Goal: Transaction & Acquisition: Purchase product/service

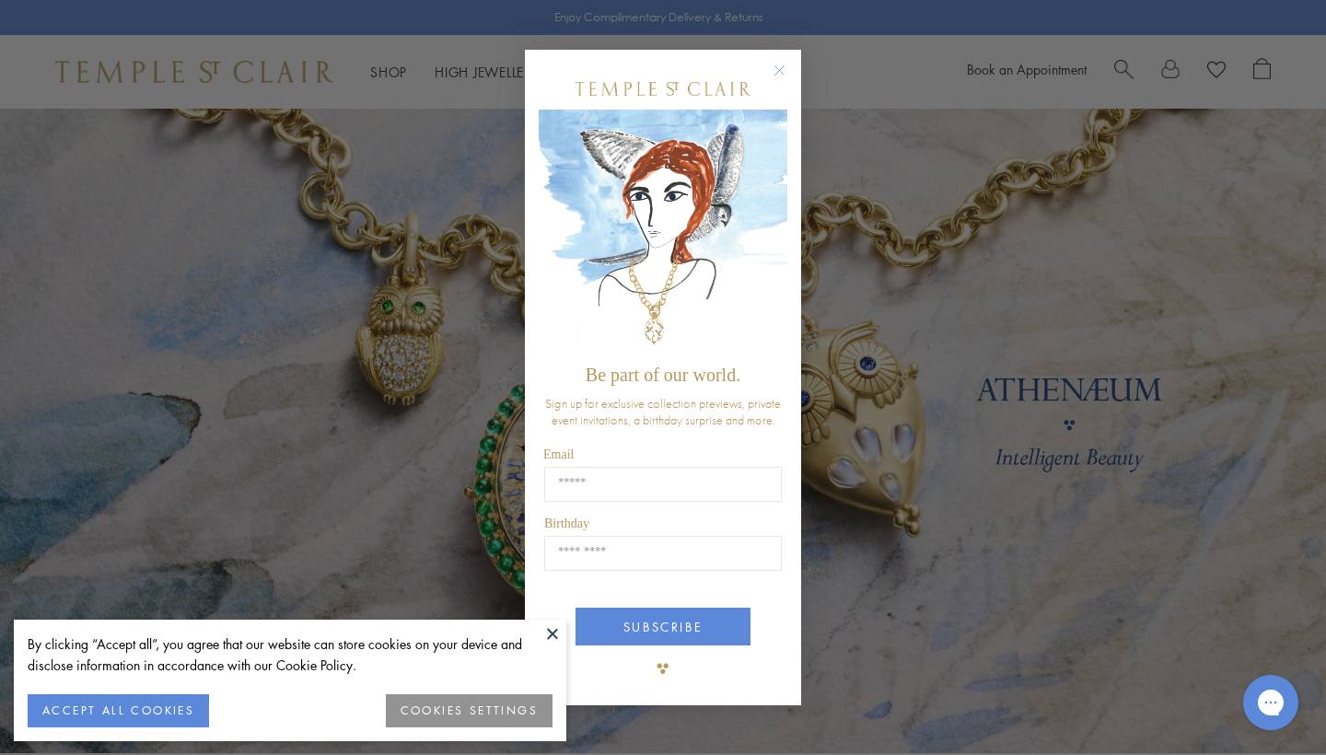
click at [784, 70] on circle "Close dialog" at bounding box center [780, 71] width 22 height 22
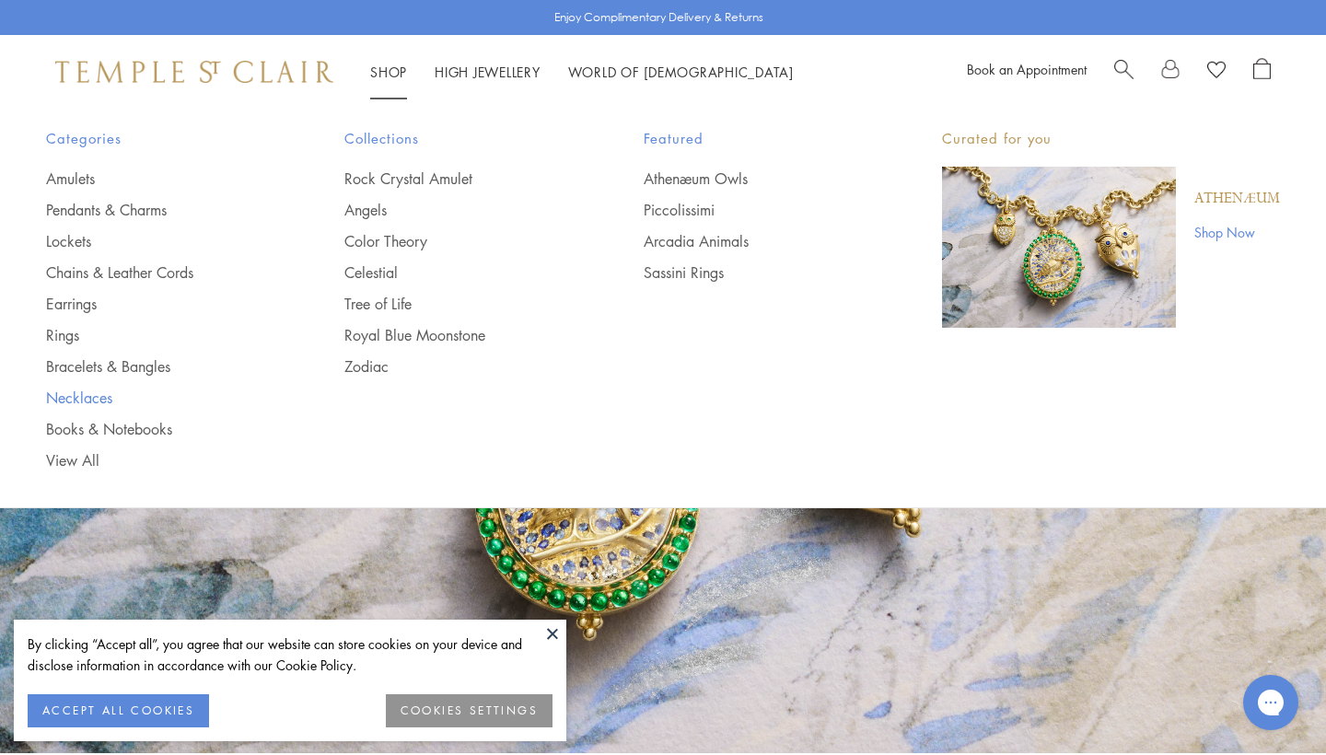
click at [76, 399] on link "Necklaces" at bounding box center [158, 398] width 225 height 20
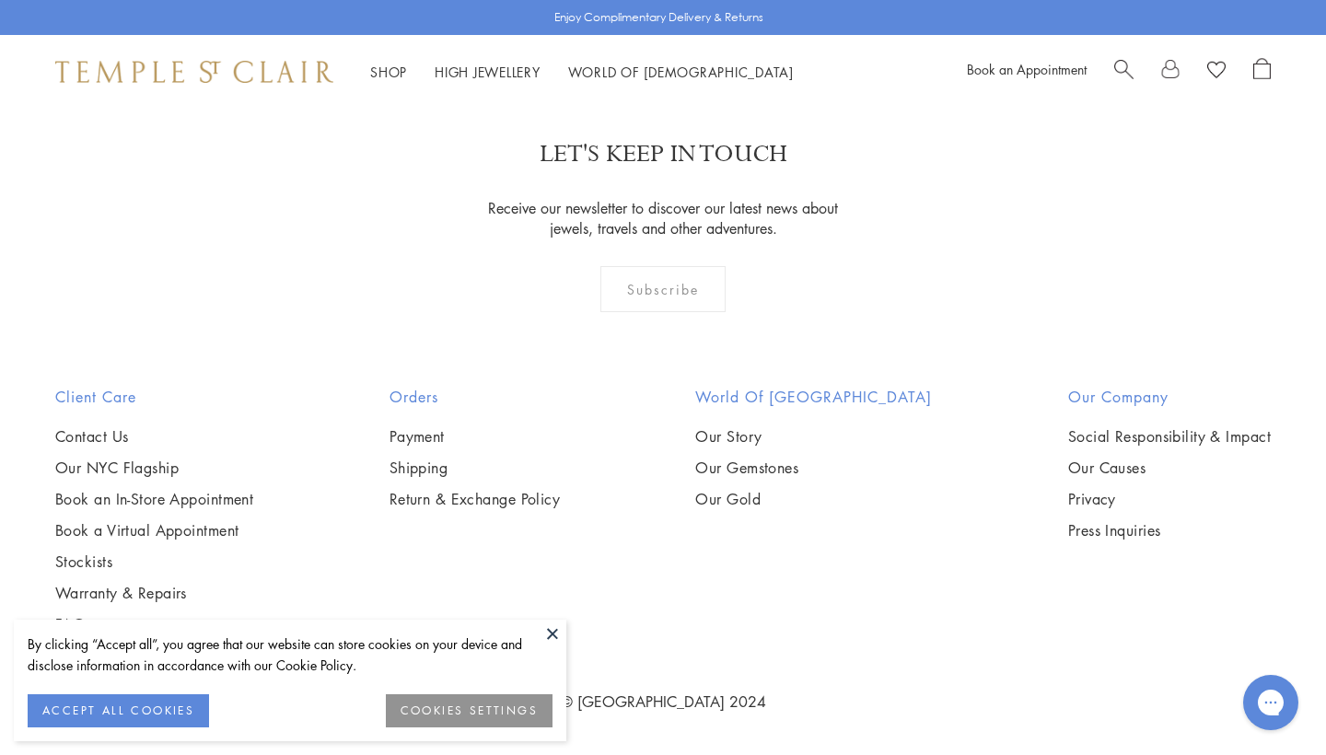
scroll to position [4334, 0]
click at [0, 0] on img at bounding box center [0, 0] width 0 height 0
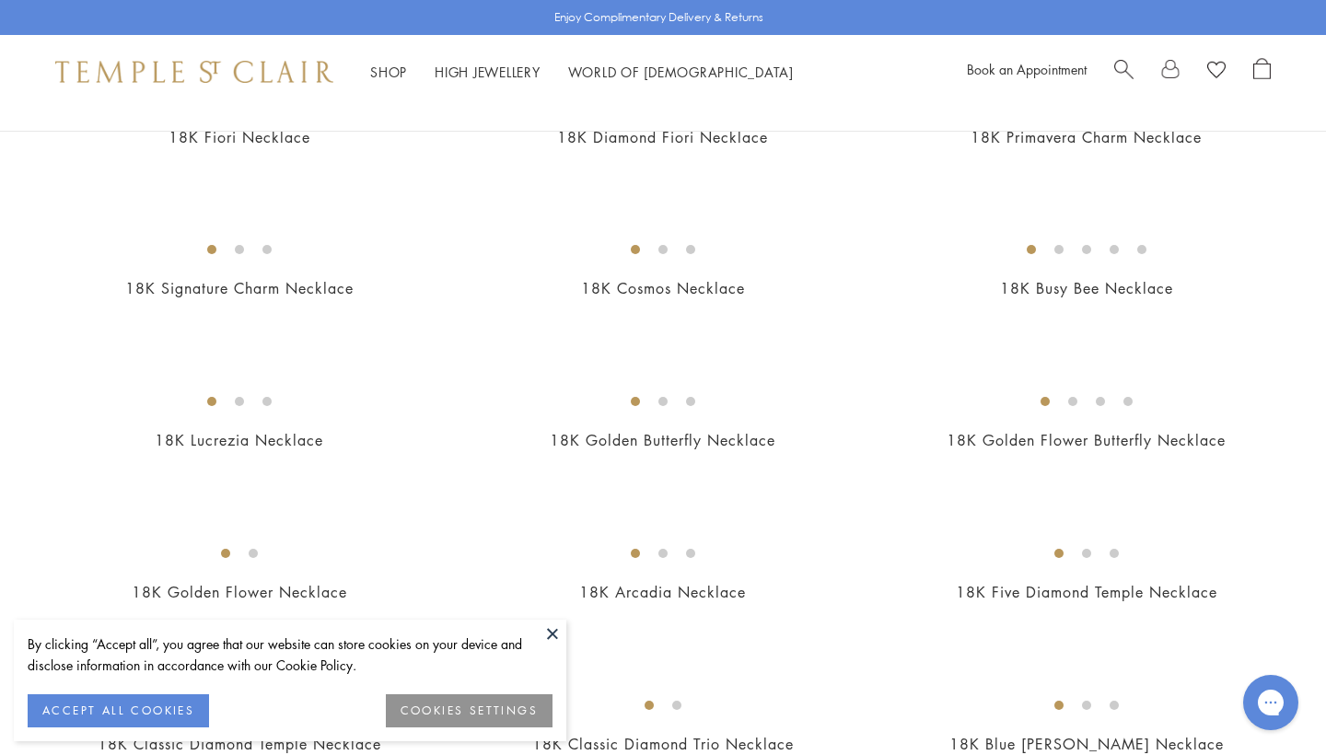
scroll to position [262, 0]
click at [0, 0] on img at bounding box center [0, 0] width 0 height 0
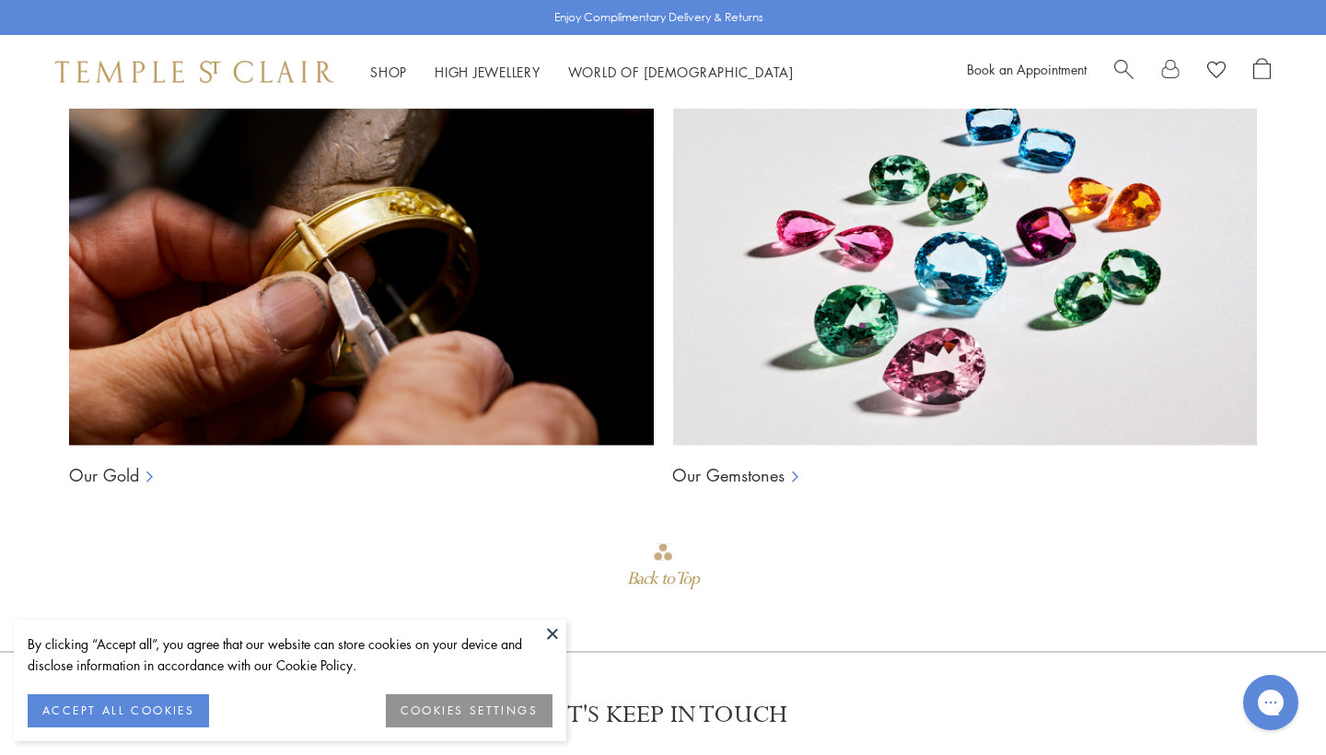
scroll to position [1309, 0]
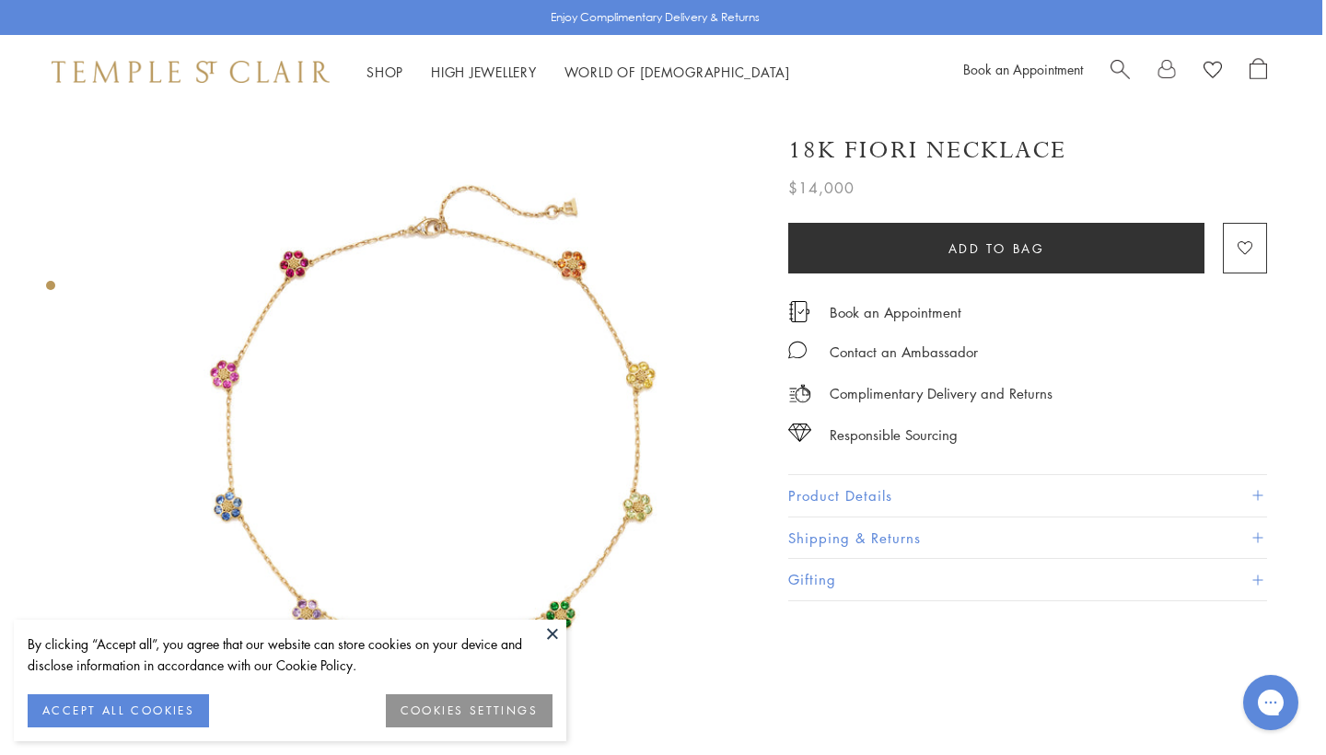
scroll to position [0, 4]
